Goal: Find specific page/section: Find specific page/section

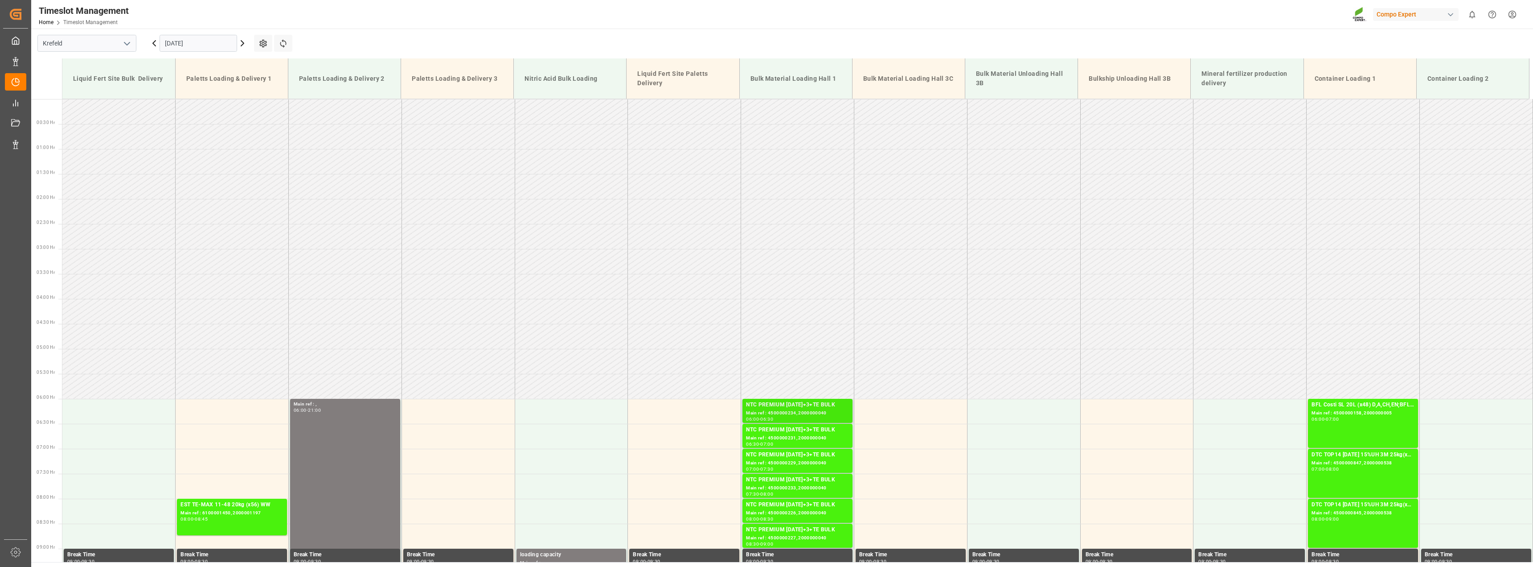
scroll to position [201, 0]
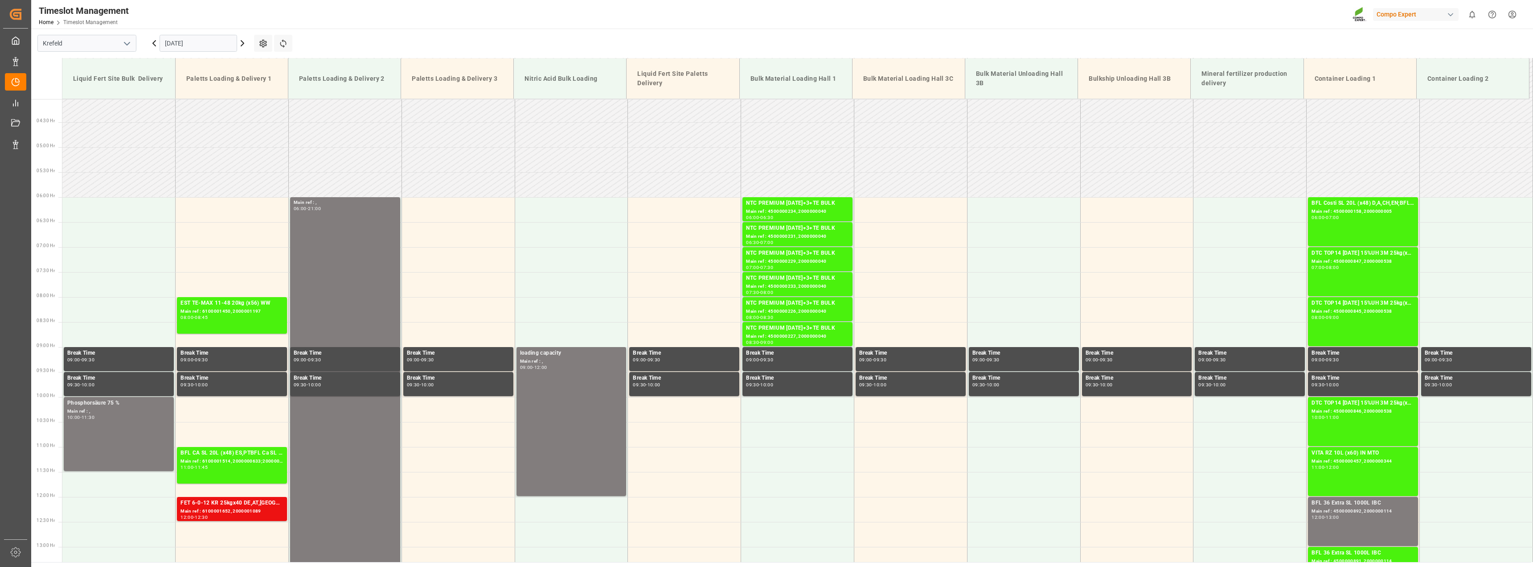
click at [243, 45] on icon at bounding box center [242, 43] width 3 height 5
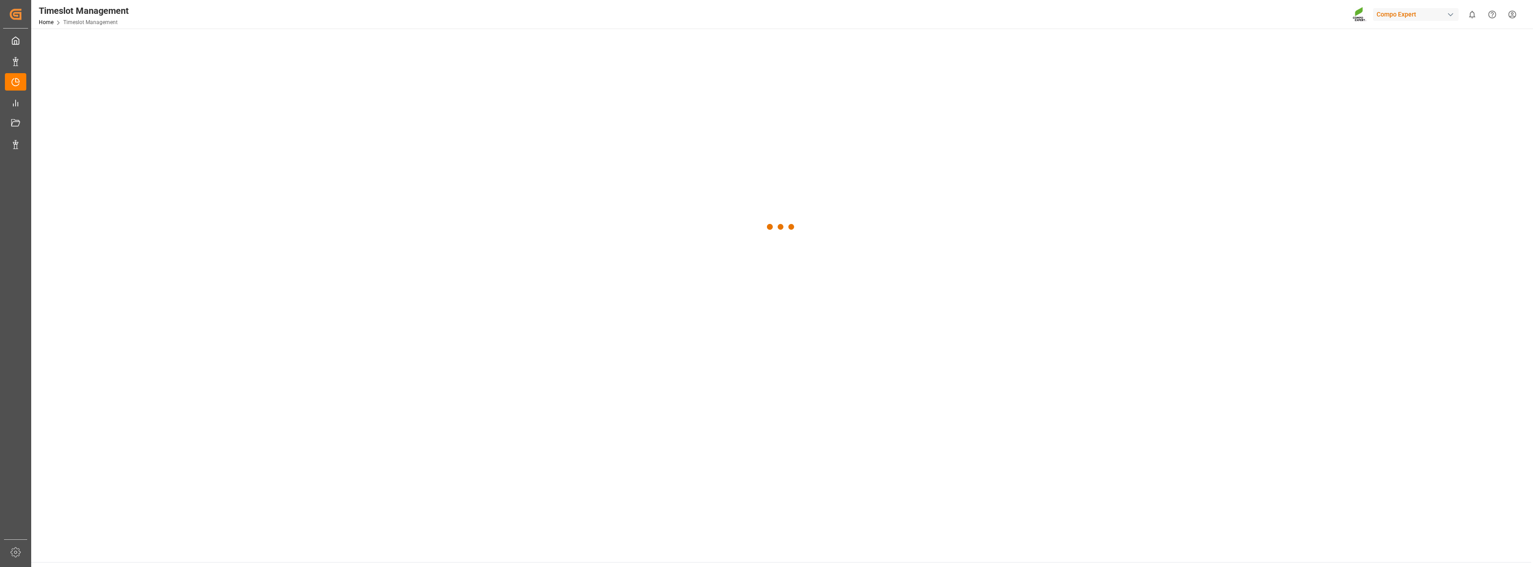
click at [243, 44] on div at bounding box center [781, 227] width 1500 height 397
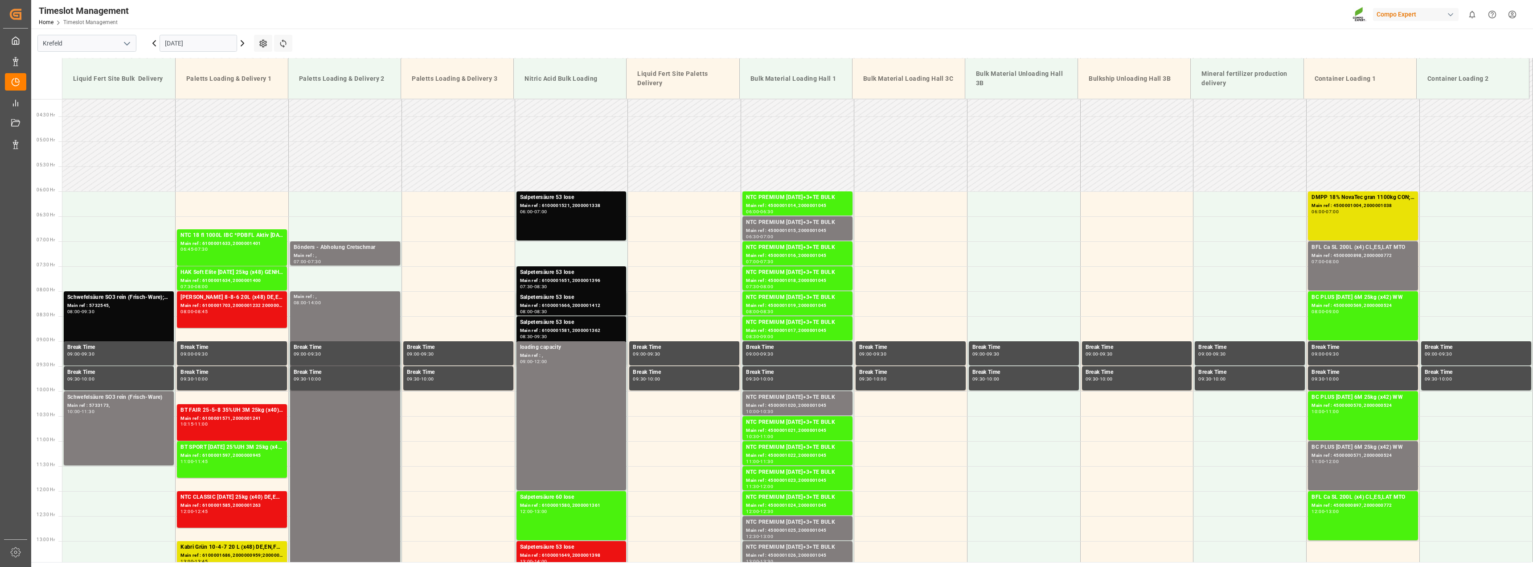
scroll to position [207, 0]
click at [212, 43] on input "[DATE]" at bounding box center [199, 43] width 78 height 17
click at [169, 135] on div "15" at bounding box center [171, 132] width 11 height 11
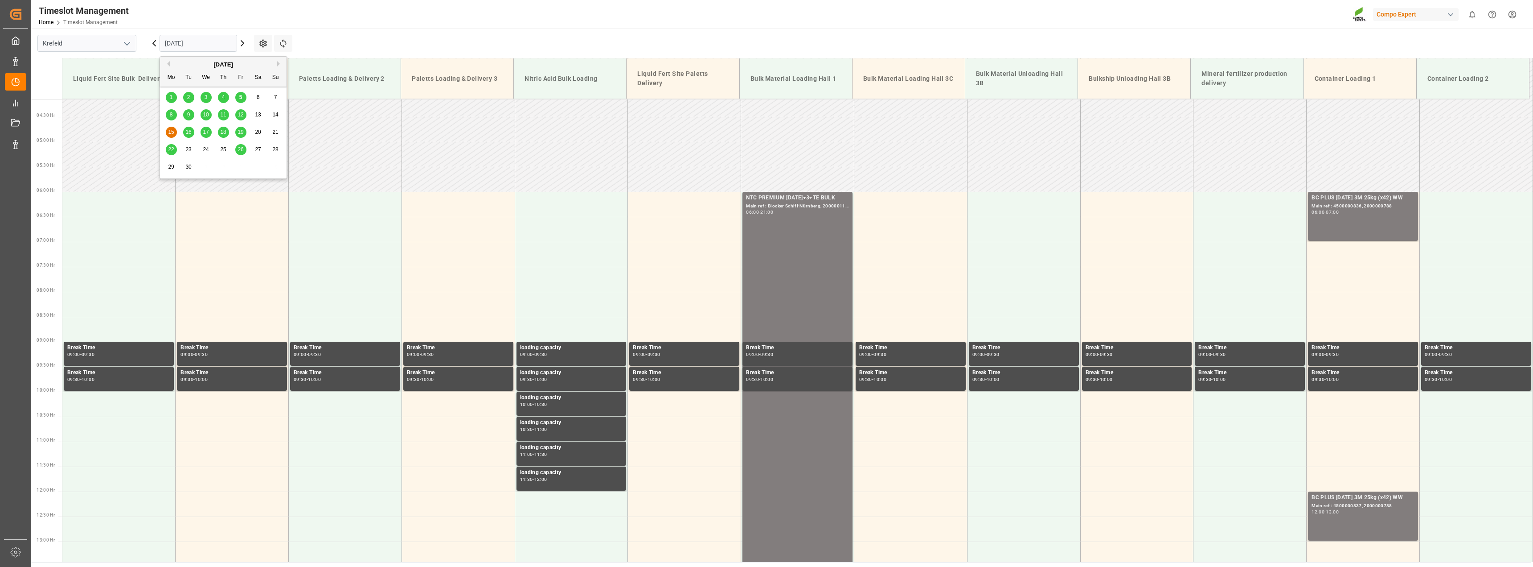
click at [223, 45] on input "[DATE]" at bounding box center [199, 43] width 78 height 17
click at [243, 47] on icon at bounding box center [242, 43] width 11 height 11
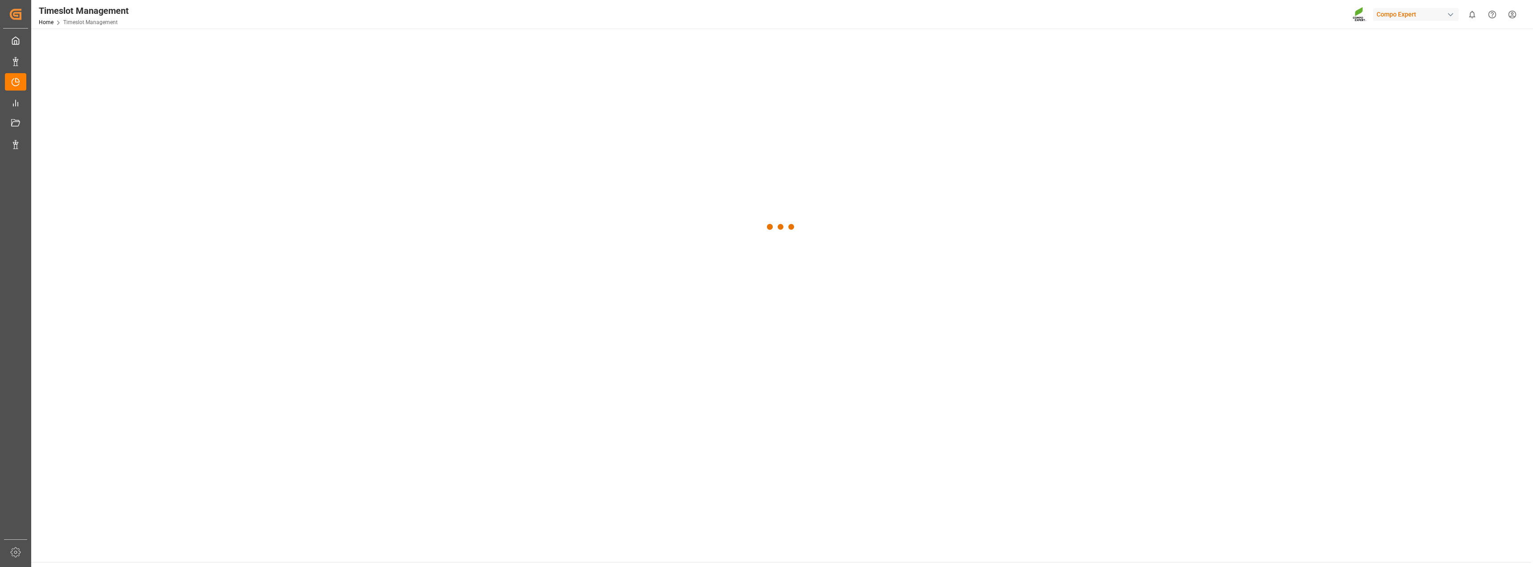
click at [243, 47] on div at bounding box center [781, 227] width 1500 height 397
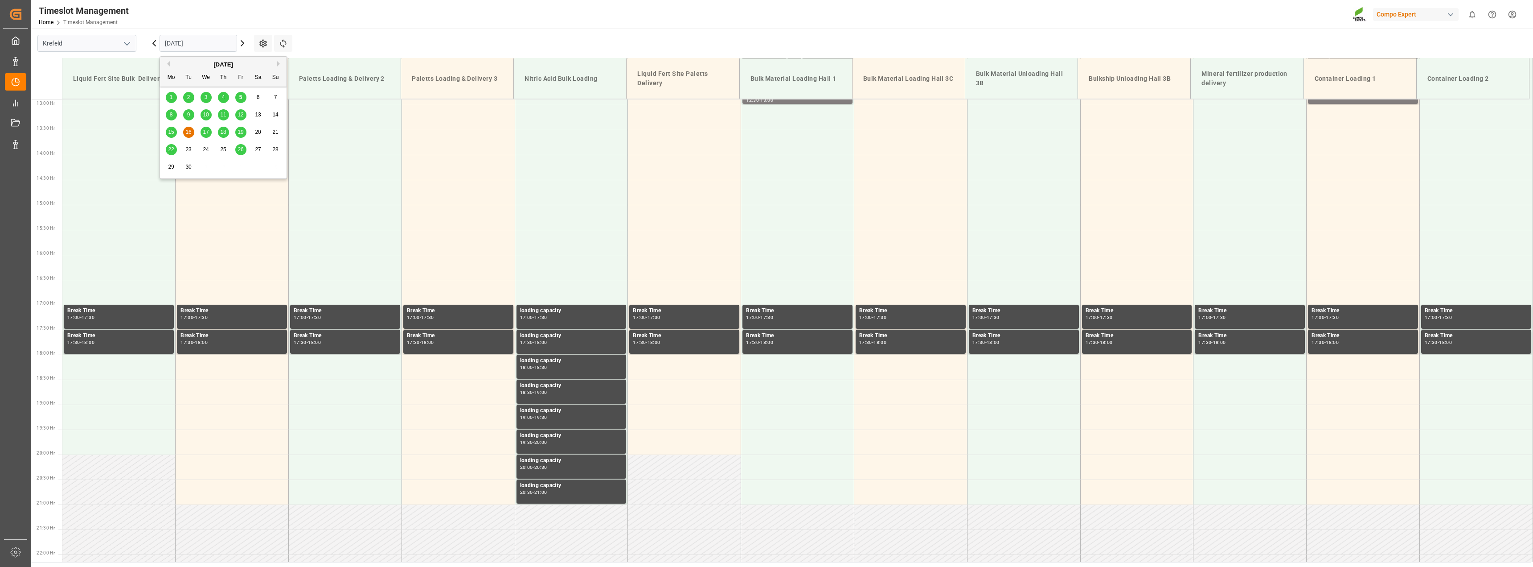
click at [206, 49] on input "[DATE]" at bounding box center [199, 43] width 78 height 17
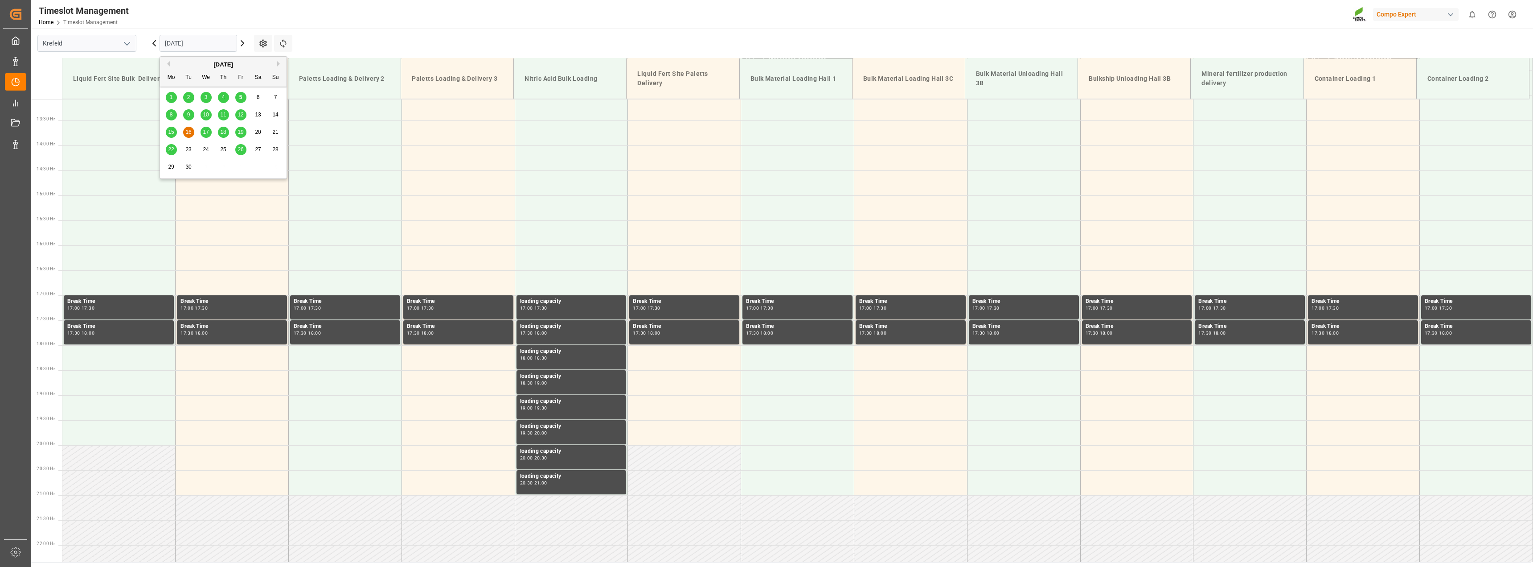
click at [221, 133] on span "18" at bounding box center [223, 132] width 6 height 6
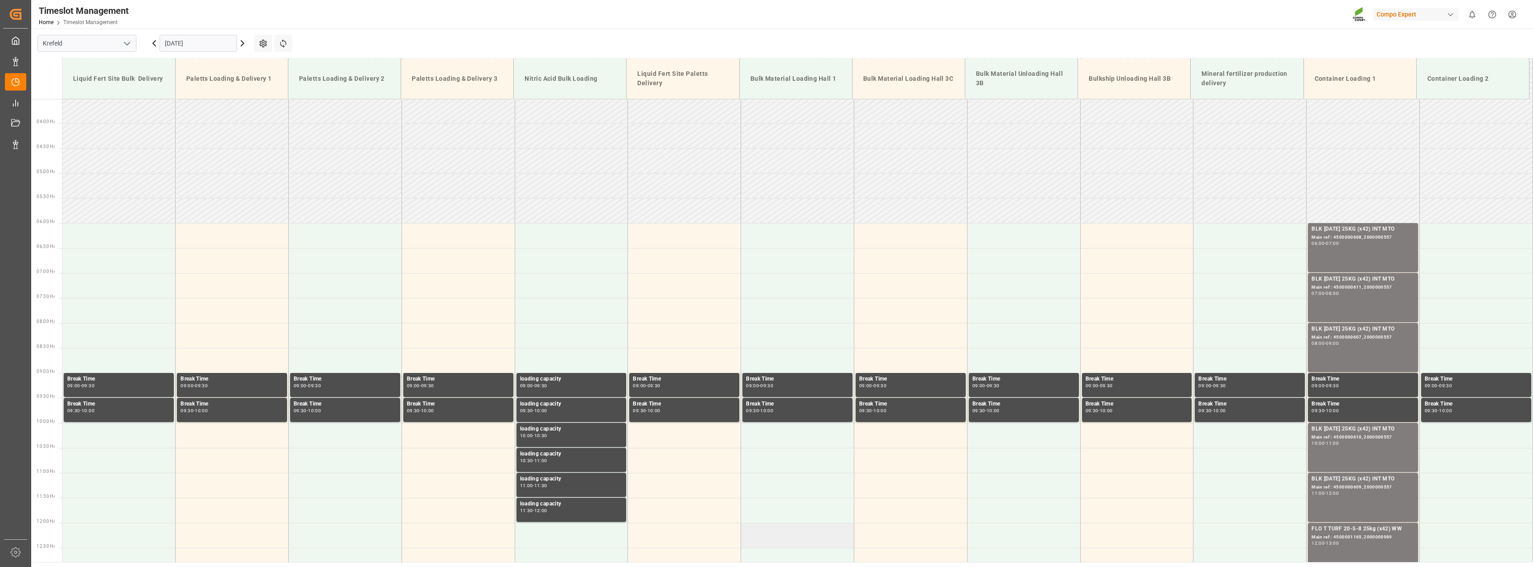
scroll to position [162, 0]
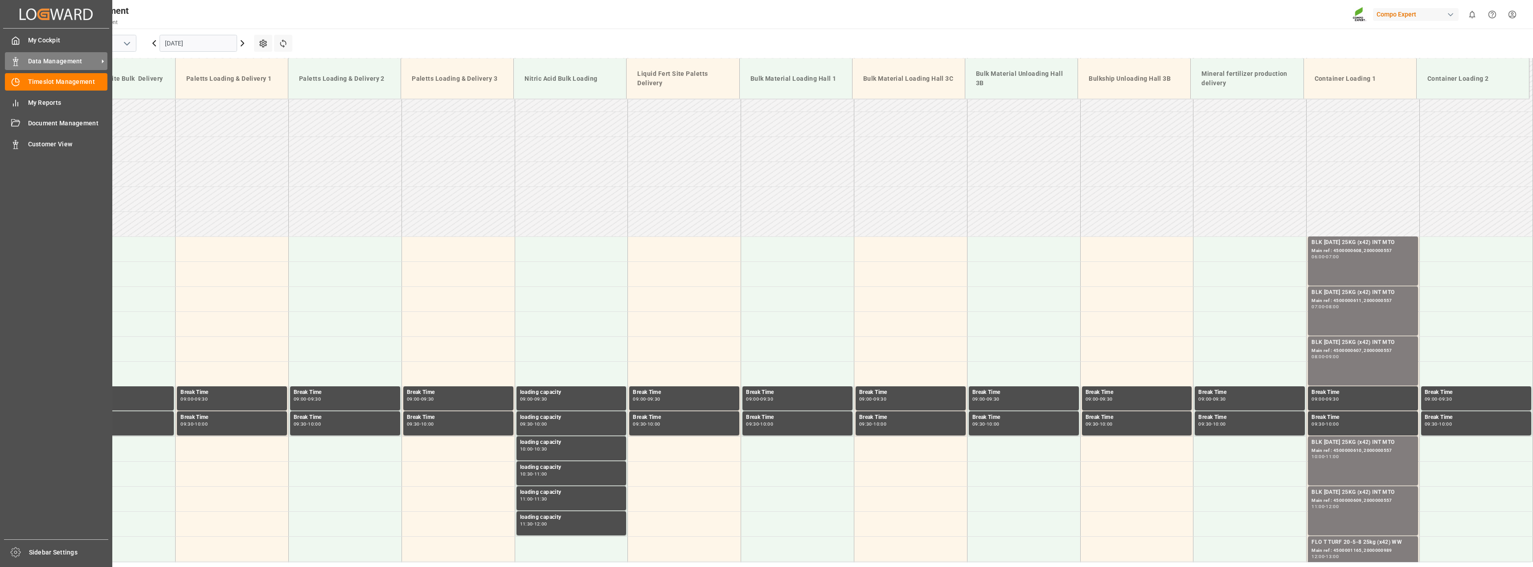
click at [53, 62] on span "Data Management" at bounding box center [63, 61] width 70 height 9
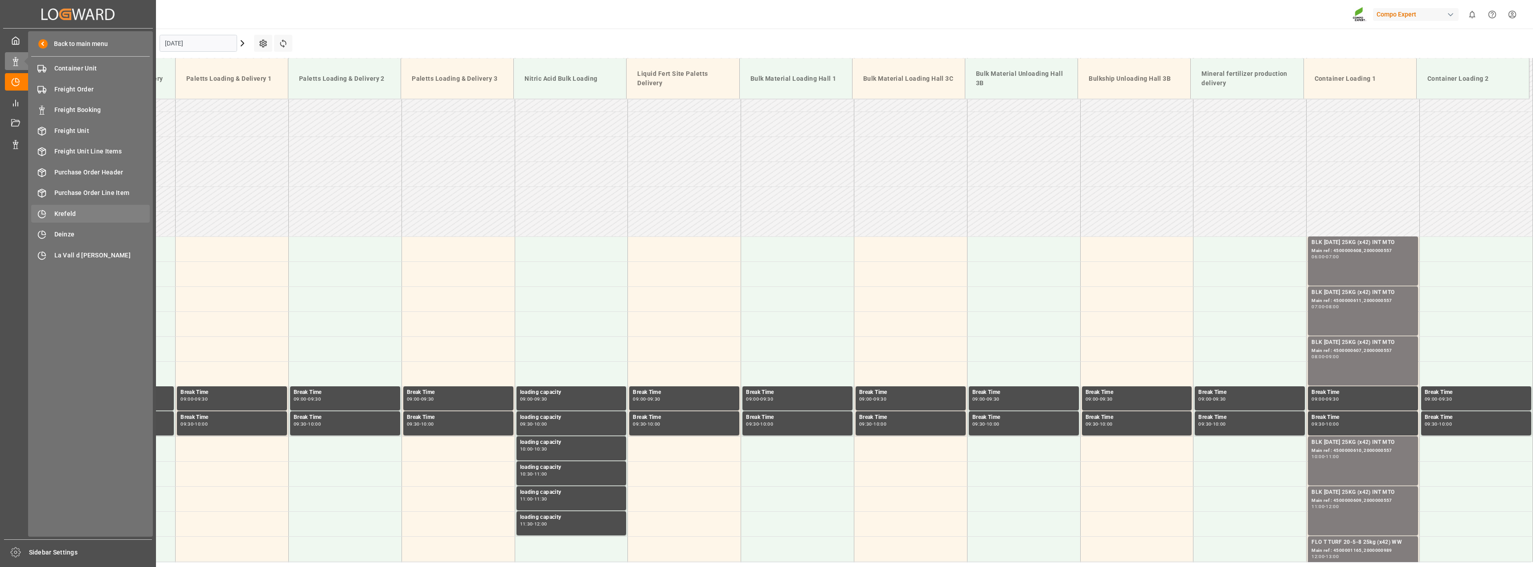
click at [60, 209] on span "Krefeld" at bounding box center [102, 213] width 96 height 9
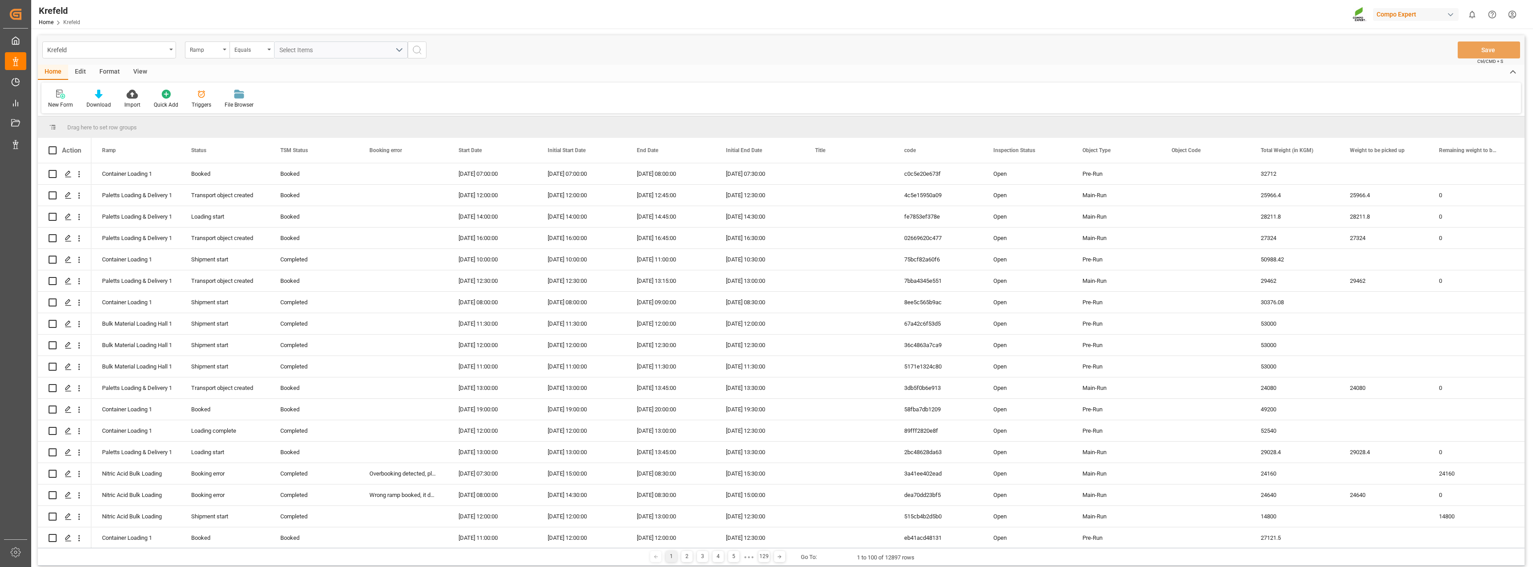
click at [119, 70] on div "Format" at bounding box center [110, 72] width 34 height 15
click at [66, 90] on div at bounding box center [61, 93] width 26 height 9
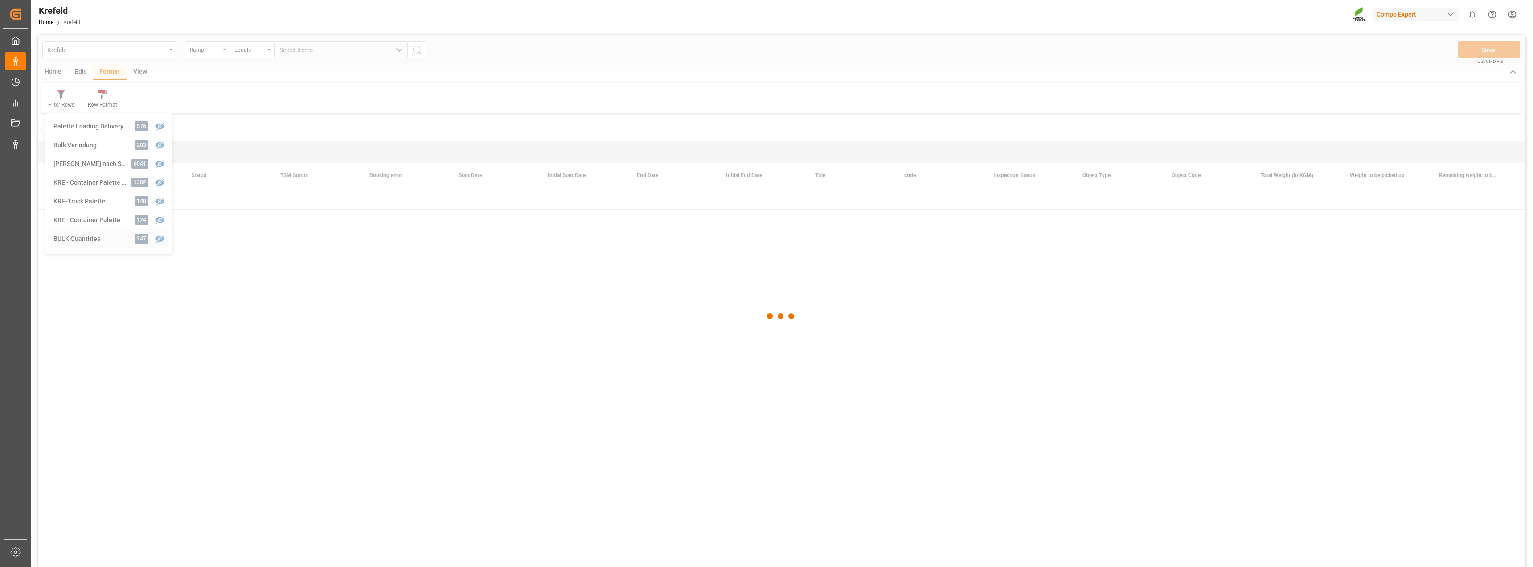
click at [82, 241] on div "Krefeld Ramp Equals Select Items Save Ctrl/CMD + S Home Edit Format View Filter…" at bounding box center [781, 312] width 1487 height 555
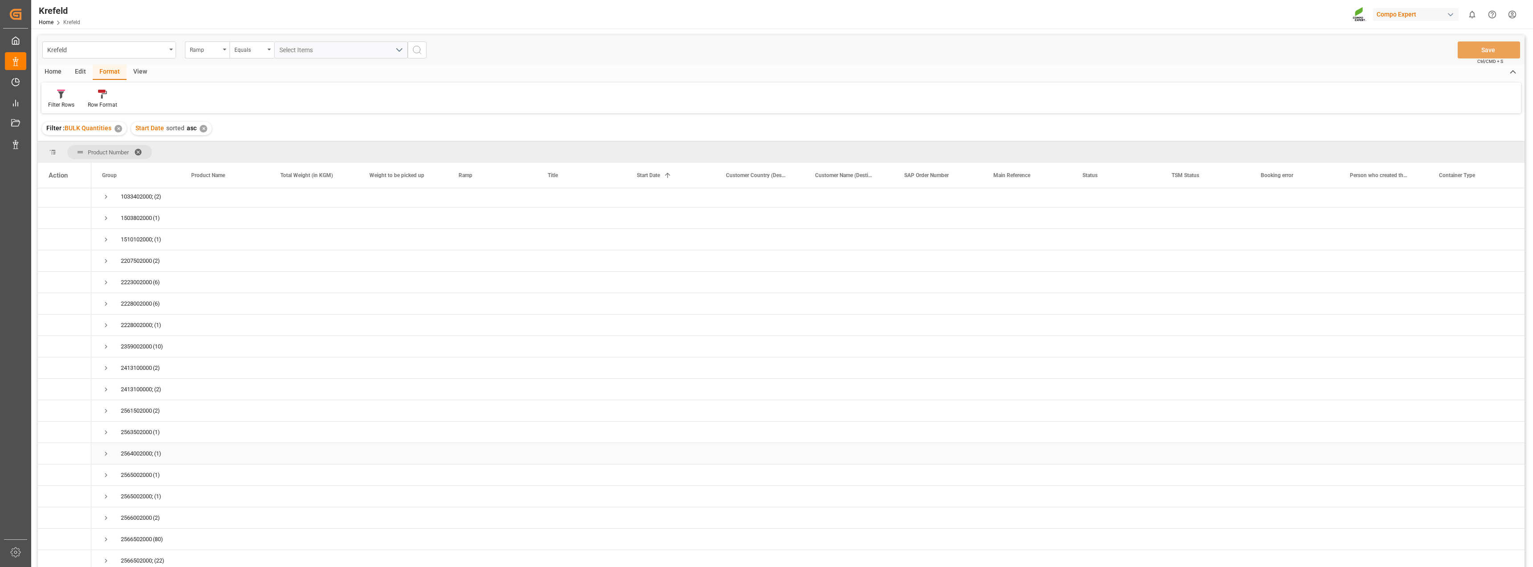
scroll to position [45, 0]
click at [104, 521] on span "Press SPACE to select this row." at bounding box center [106, 518] width 8 height 8
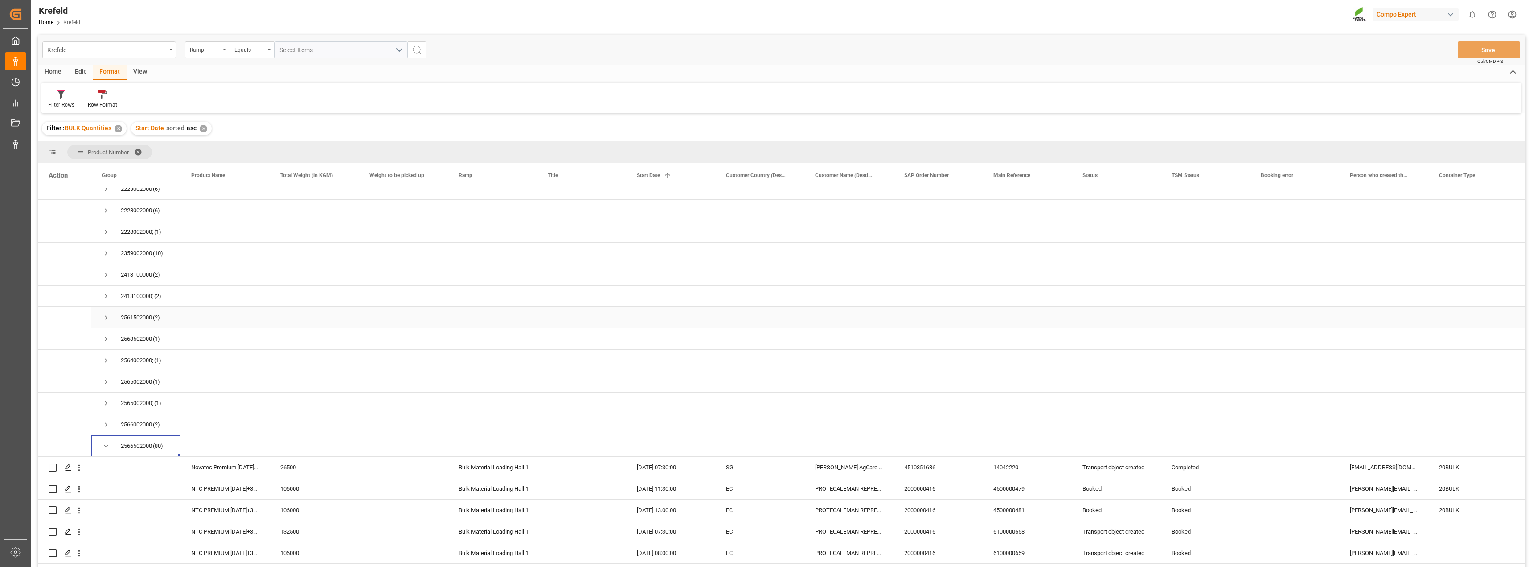
scroll to position [178, 0]
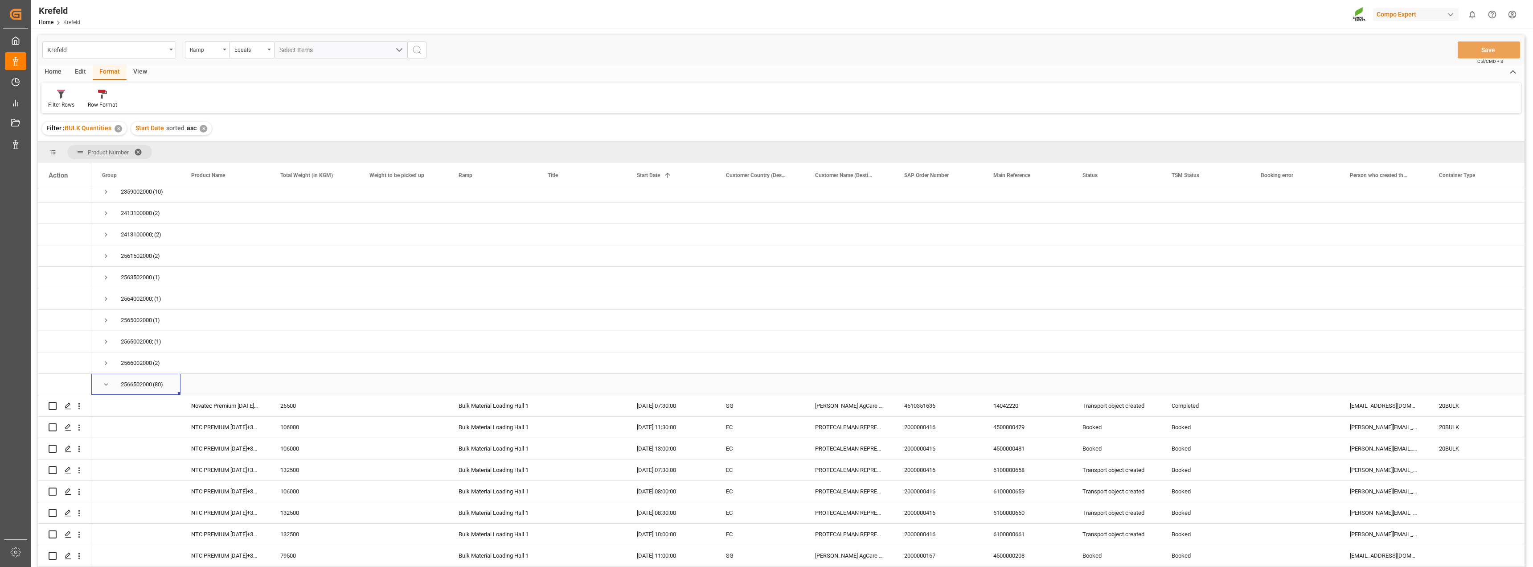
click at [106, 387] on span "Press SPACE to select this row." at bounding box center [106, 384] width 8 height 8
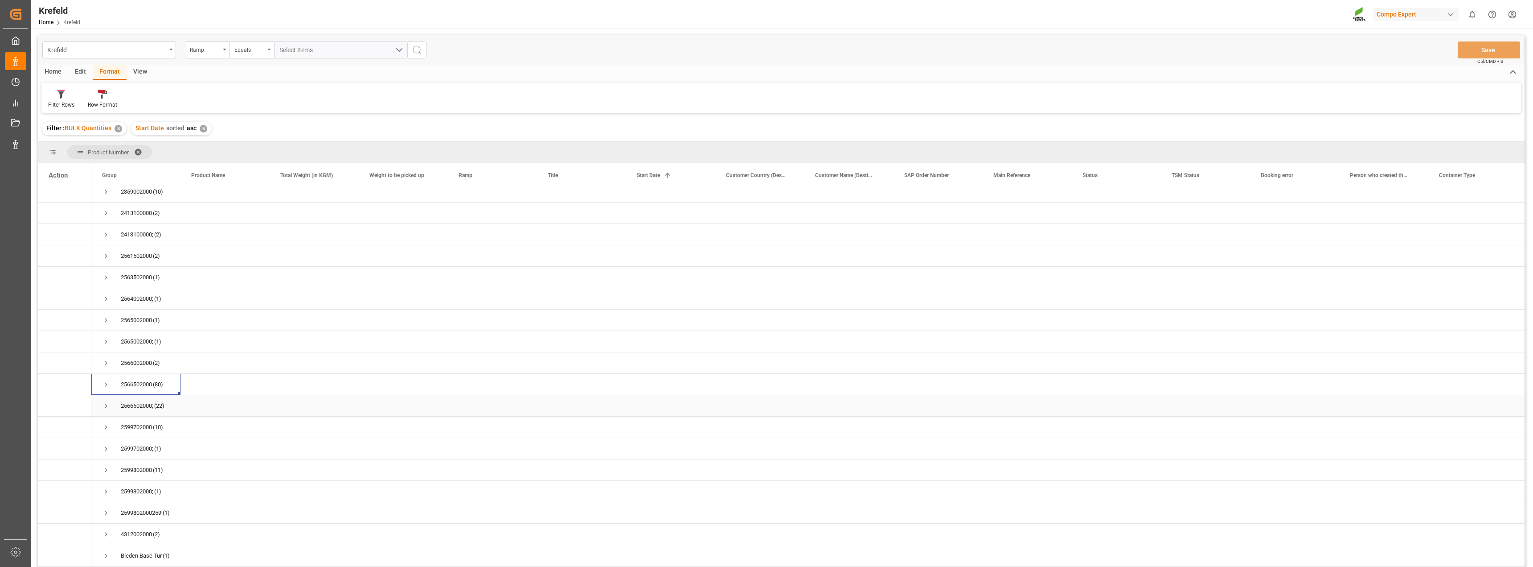
click at [106, 408] on span "Press SPACE to select this row." at bounding box center [106, 406] width 8 height 8
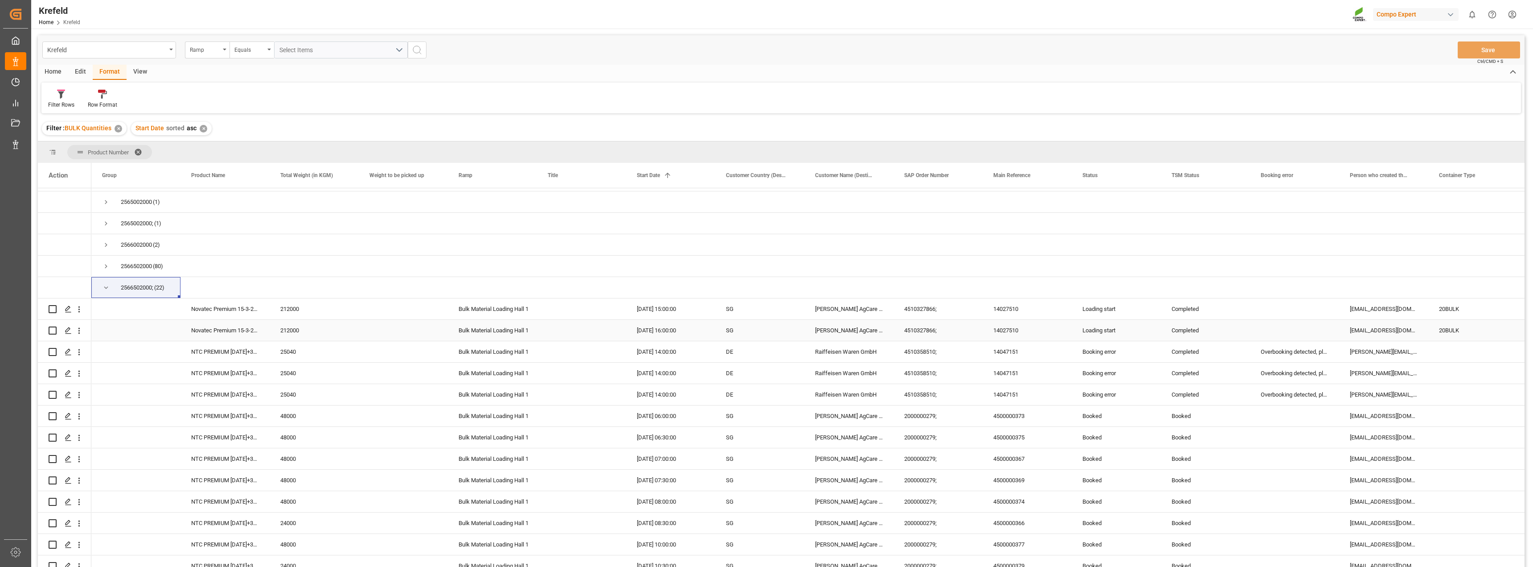
scroll to position [312, 0]
click at [103, 273] on span "Press SPACE to select this row." at bounding box center [106, 272] width 8 height 8
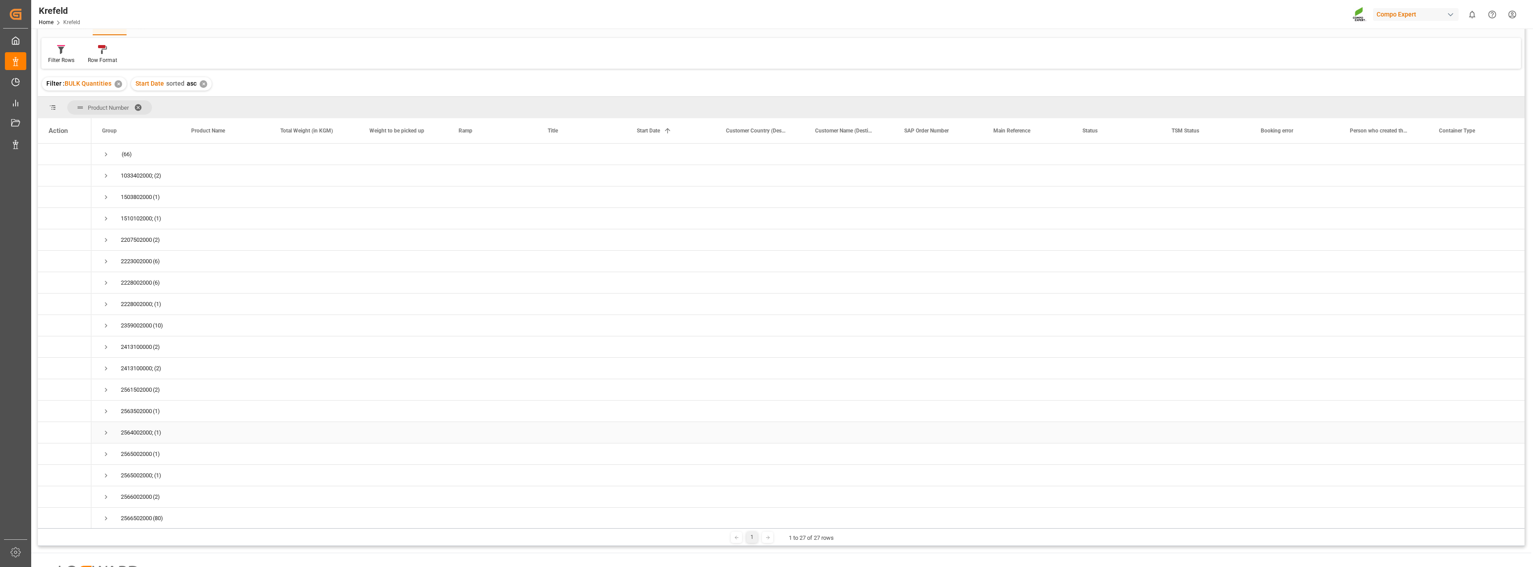
scroll to position [0, 0]
